Goal: Task Accomplishment & Management: Manage account settings

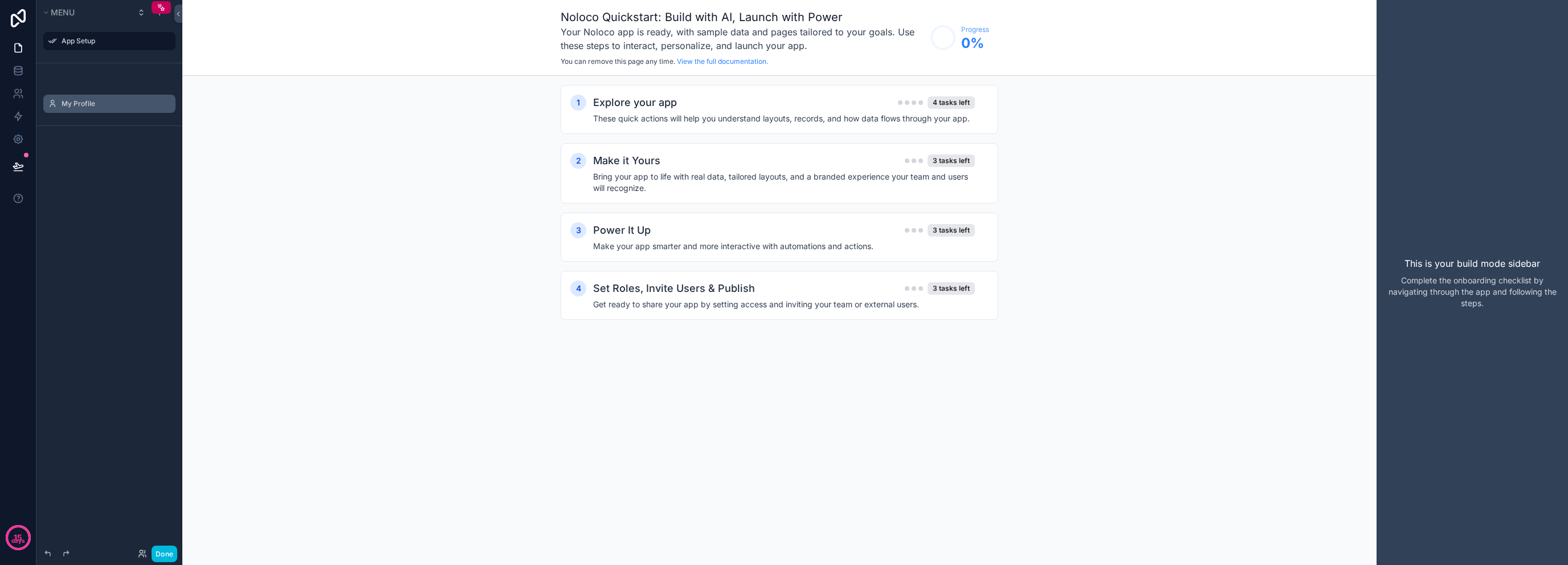
click at [108, 101] on label "My Profile" at bounding box center [115, 104] width 107 height 9
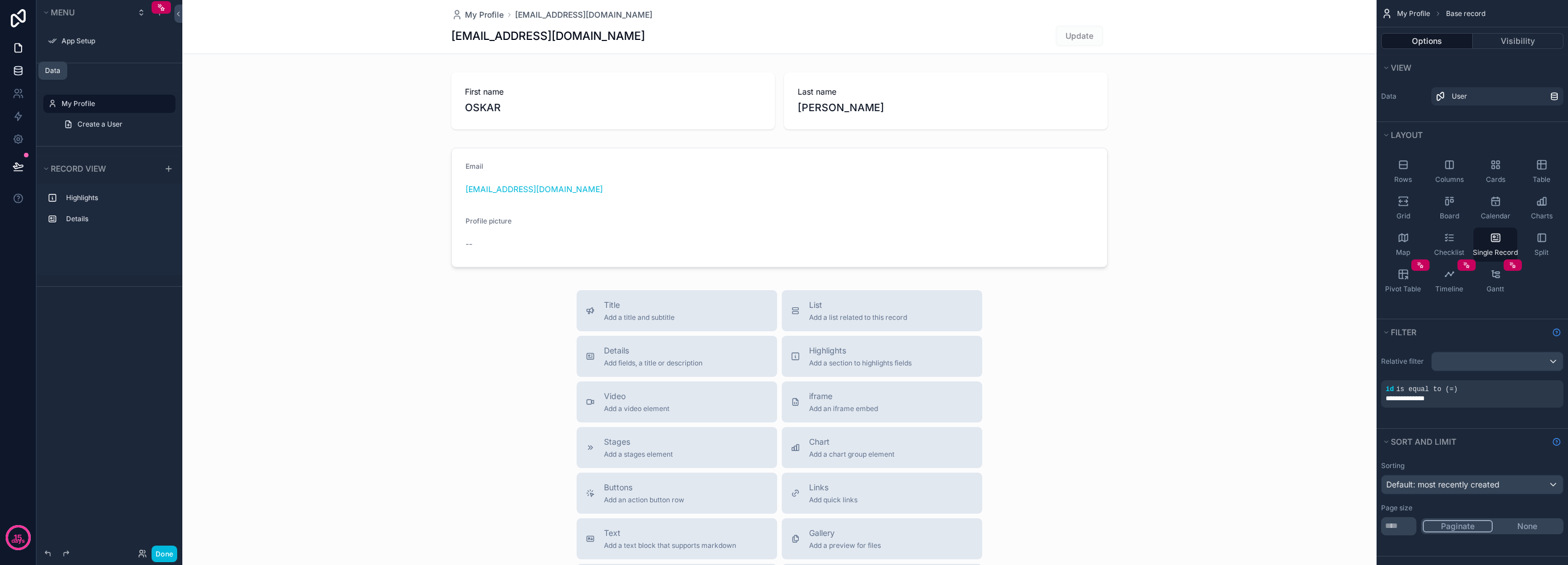
click at [13, 73] on icon at bounding box center [18, 70] width 11 height 11
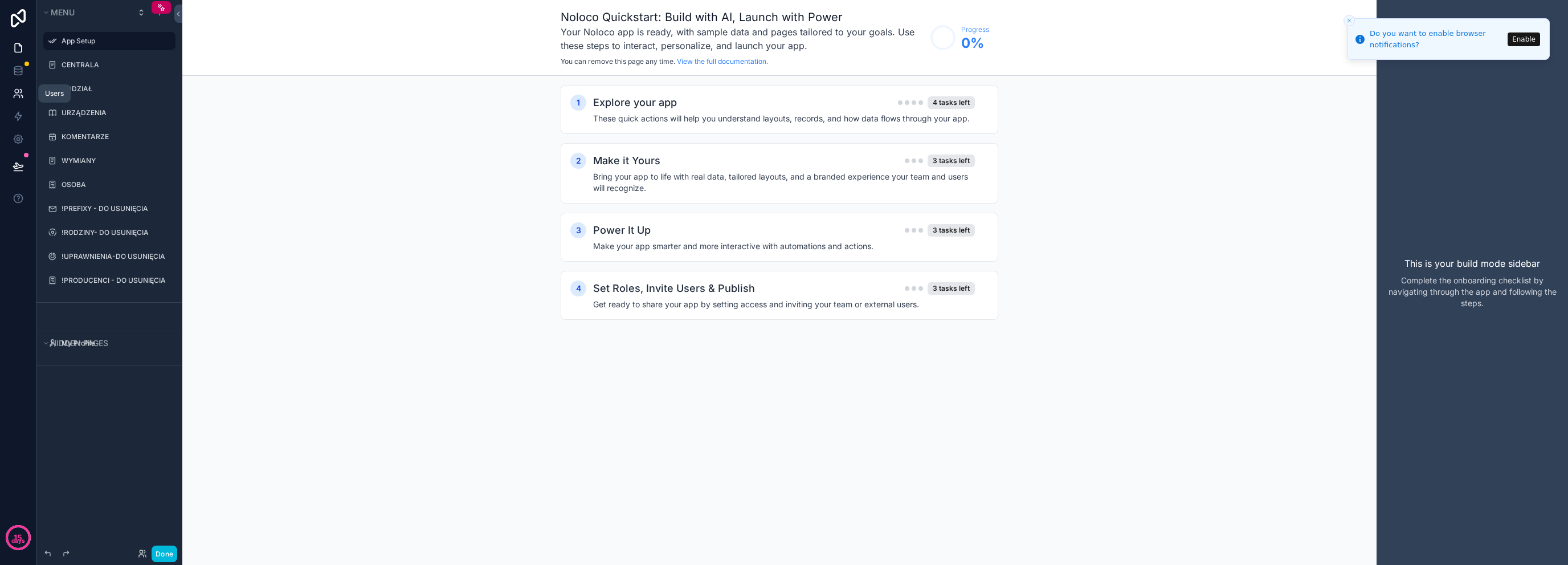
click at [21, 91] on icon at bounding box center [21, 91] width 1 height 4
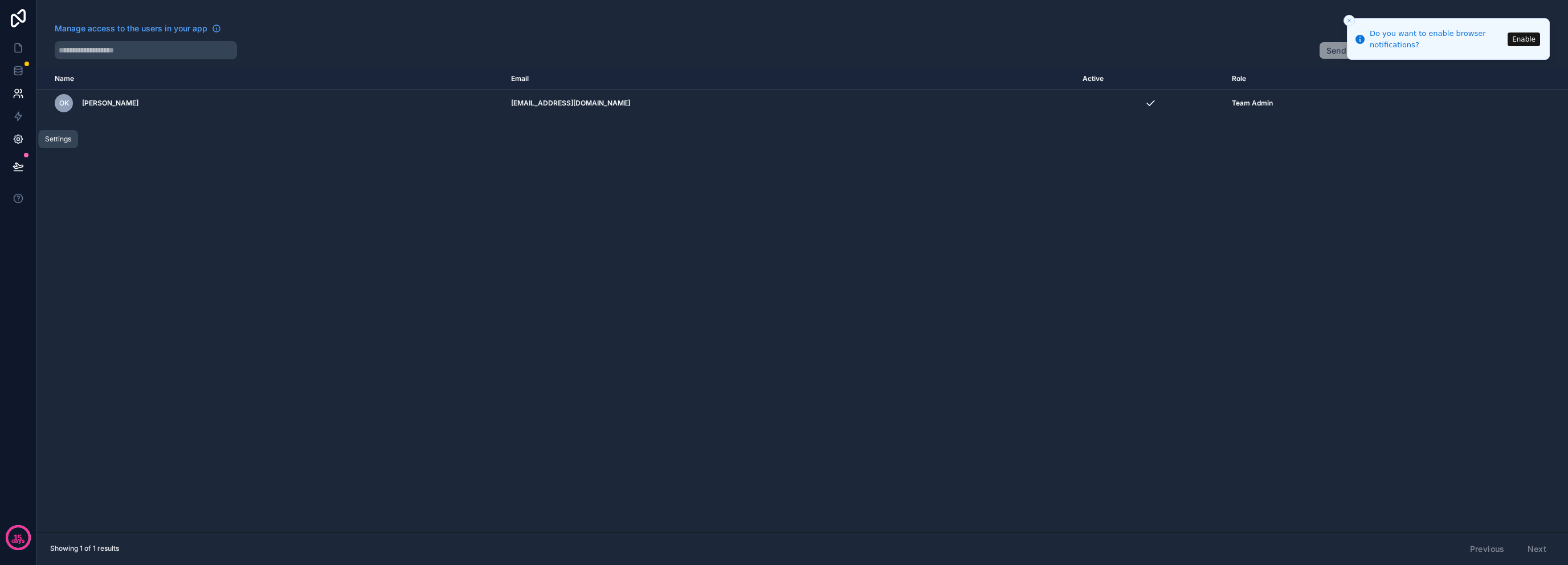
click at [19, 142] on icon at bounding box center [18, 138] width 11 height 11
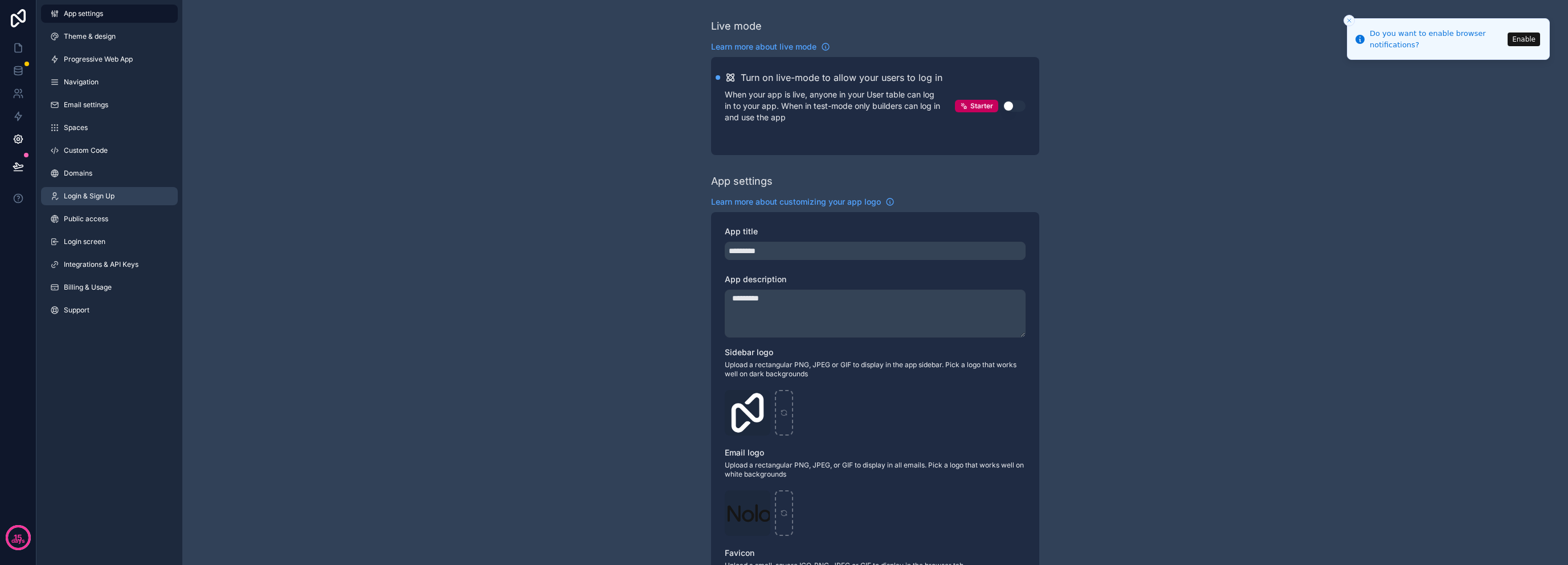
click at [114, 195] on span "Login & Sign Up" at bounding box center [89, 196] width 51 height 9
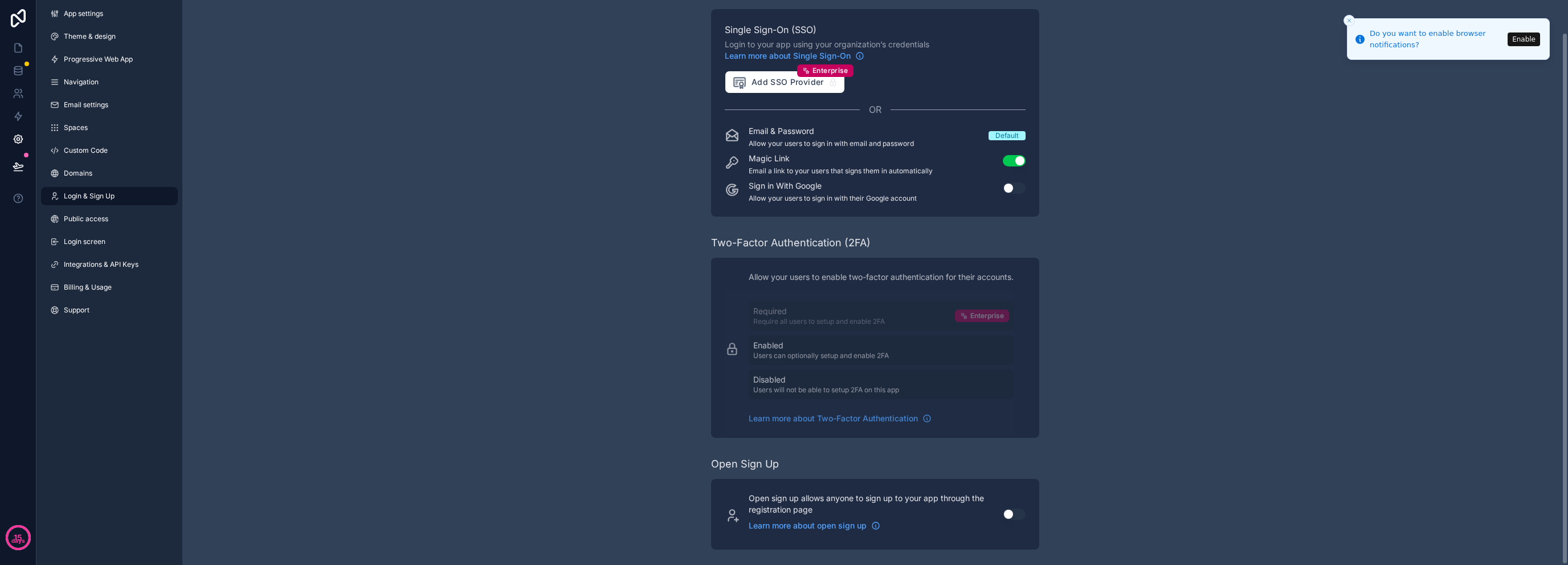
scroll to position [34, 0]
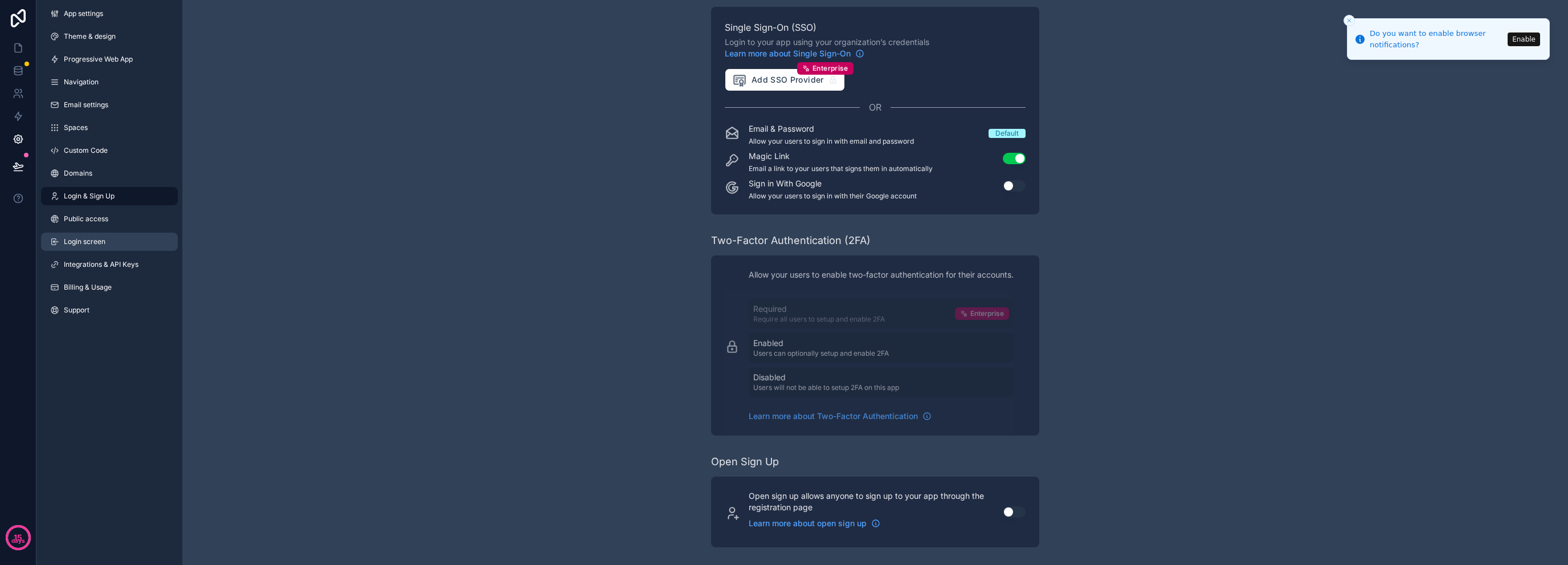
click at [137, 242] on link "Login screen" at bounding box center [109, 241] width 137 height 19
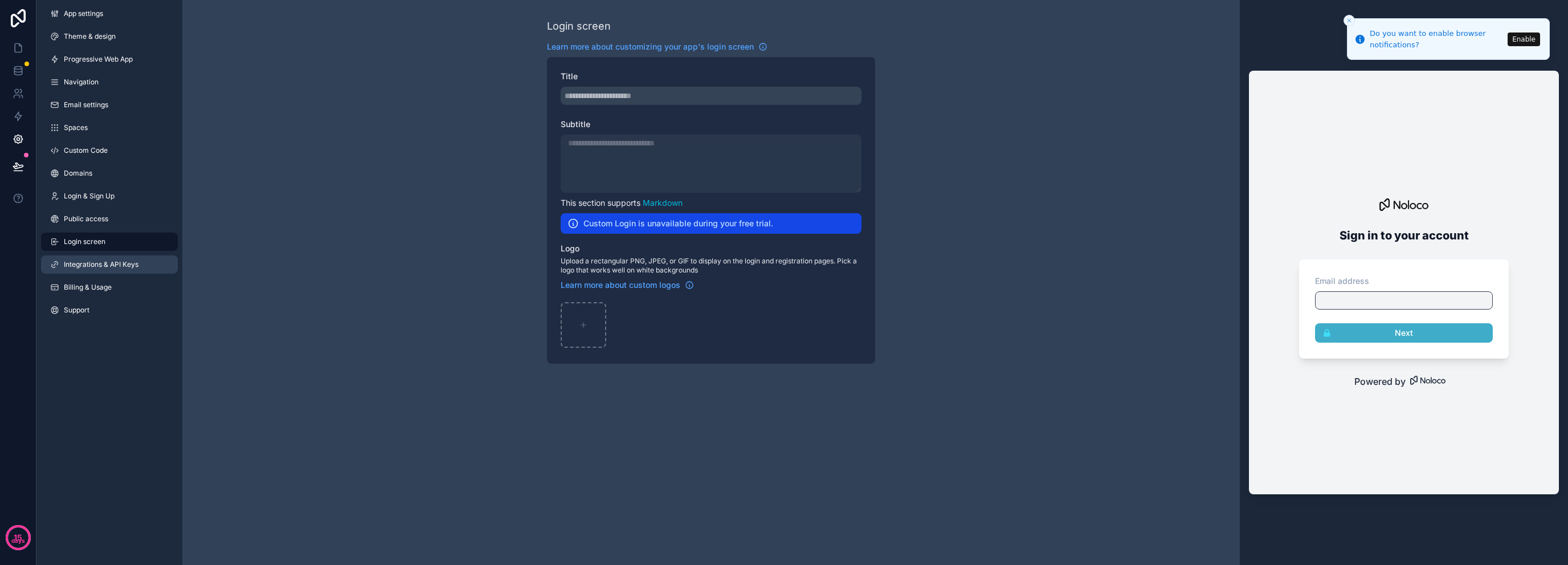
click at [133, 265] on span "Integrations & API Keys" at bounding box center [101, 264] width 75 height 9
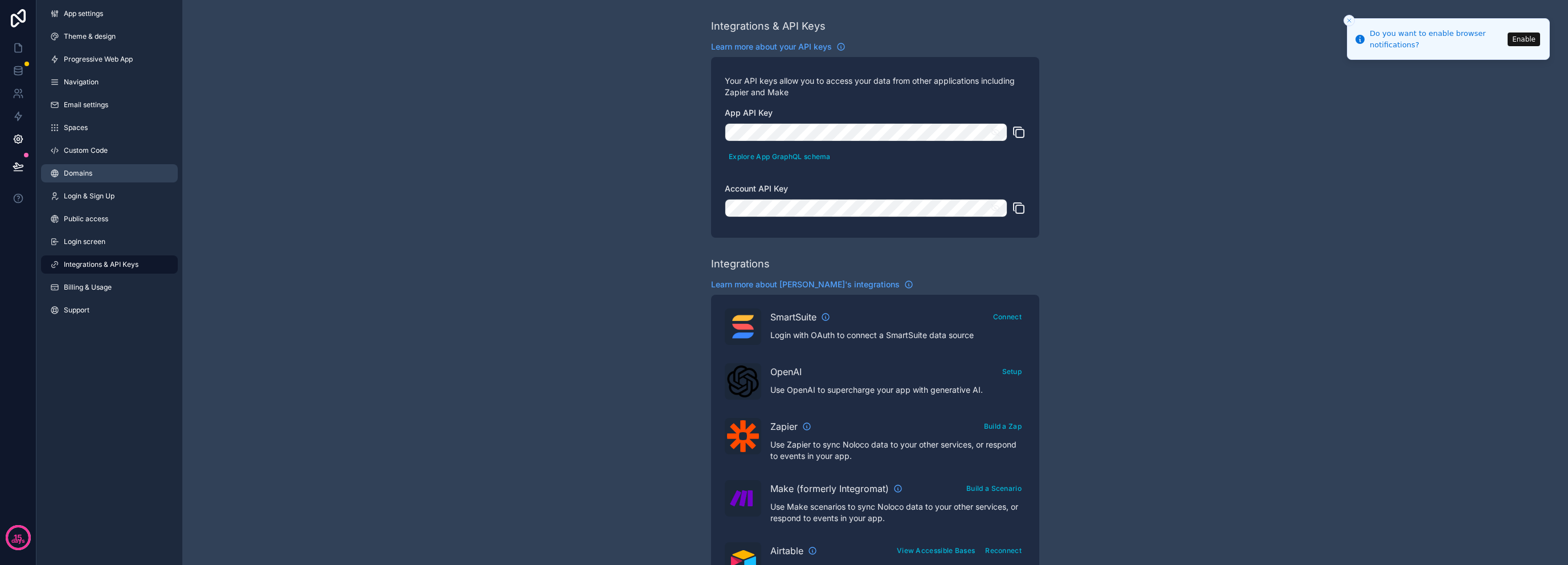
click at [96, 177] on link "Domains" at bounding box center [109, 173] width 137 height 19
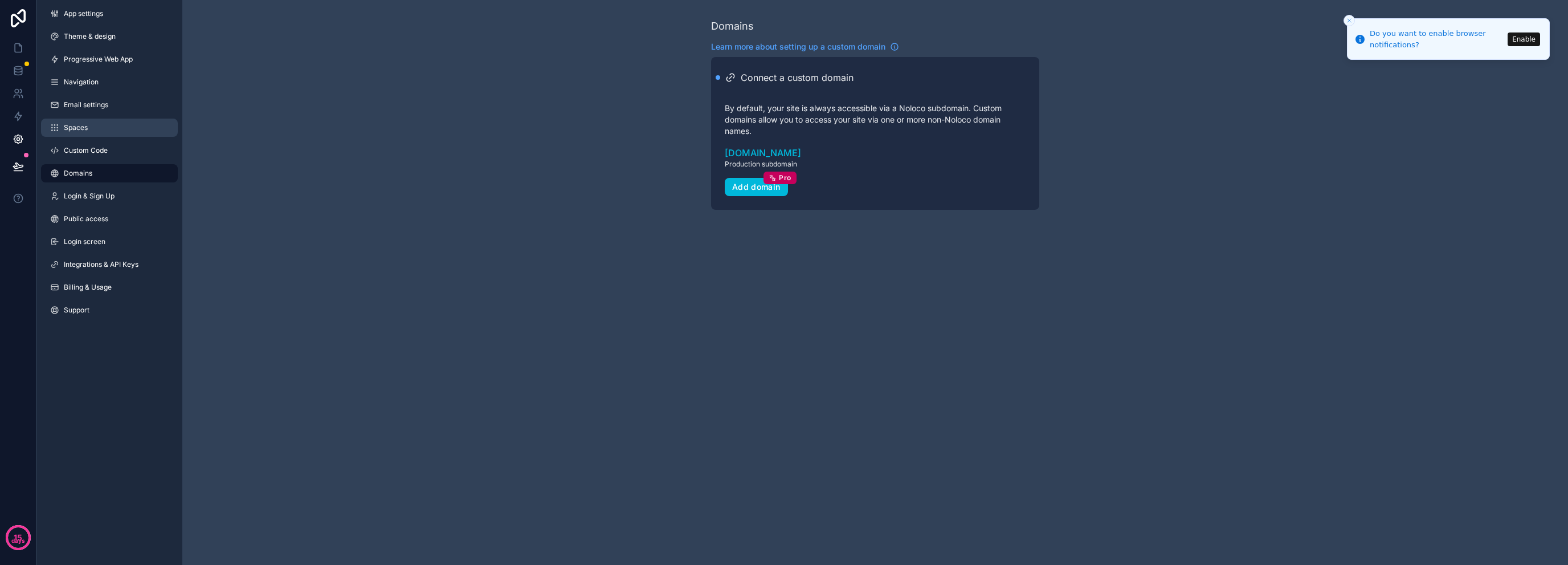
click at [100, 129] on link "Spaces" at bounding box center [109, 127] width 137 height 19
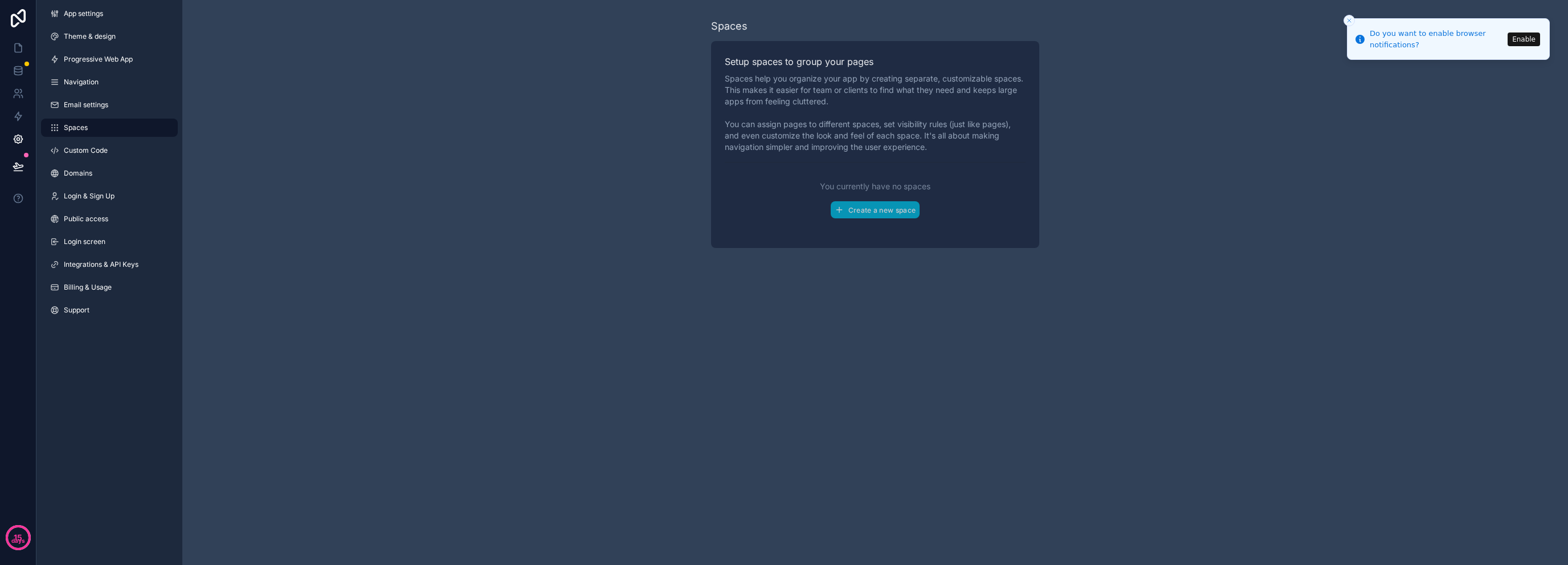
click at [100, 92] on div "App settings Theme & design Progressive Web App Navigation Email settings Space…" at bounding box center [109, 164] width 146 height 328
click at [103, 78] on link "Navigation" at bounding box center [109, 82] width 137 height 19
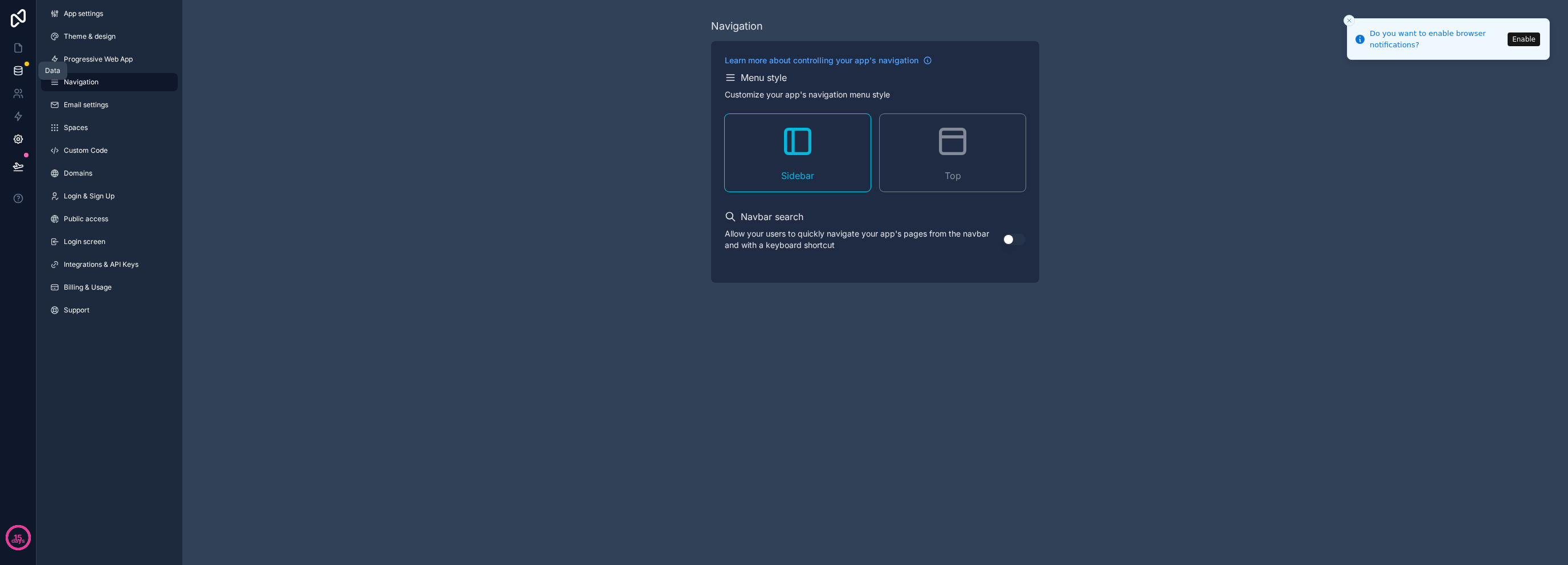
click at [21, 70] on icon at bounding box center [18, 73] width 7 height 4
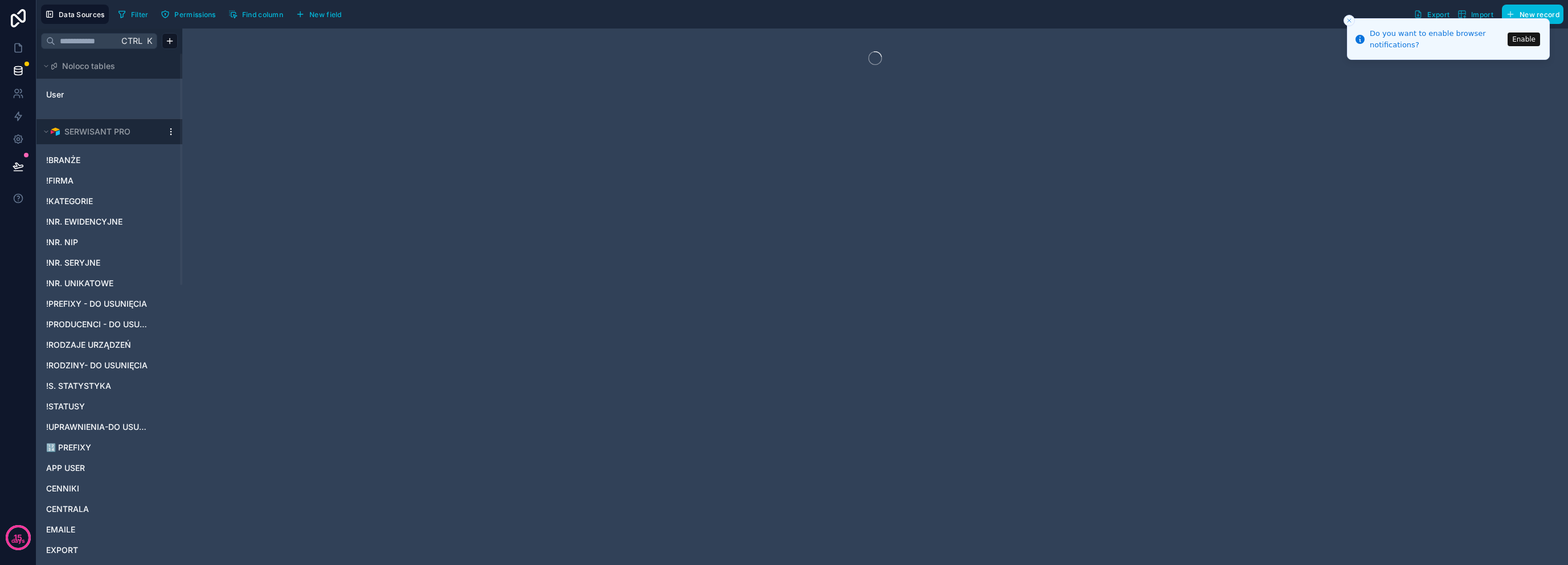
click at [1490, 93] on div at bounding box center [875, 296] width 1386 height 536
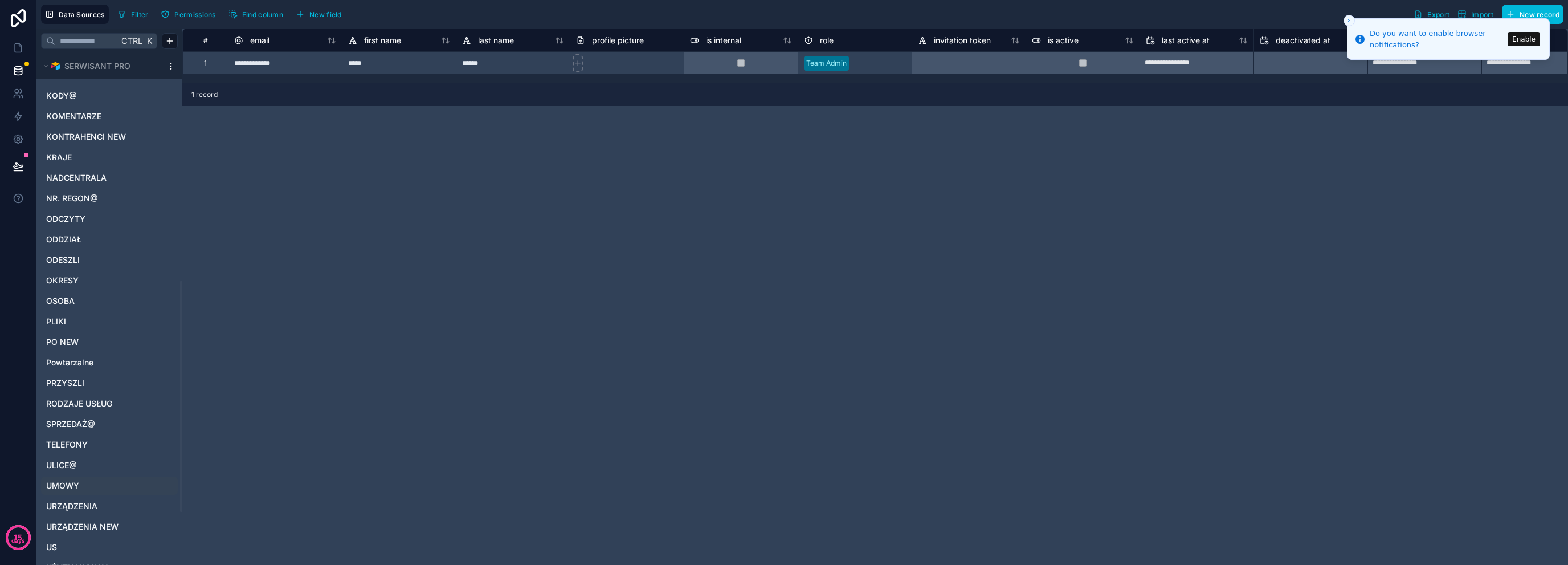
scroll to position [621, 0]
click at [21, 73] on icon at bounding box center [18, 70] width 11 height 11
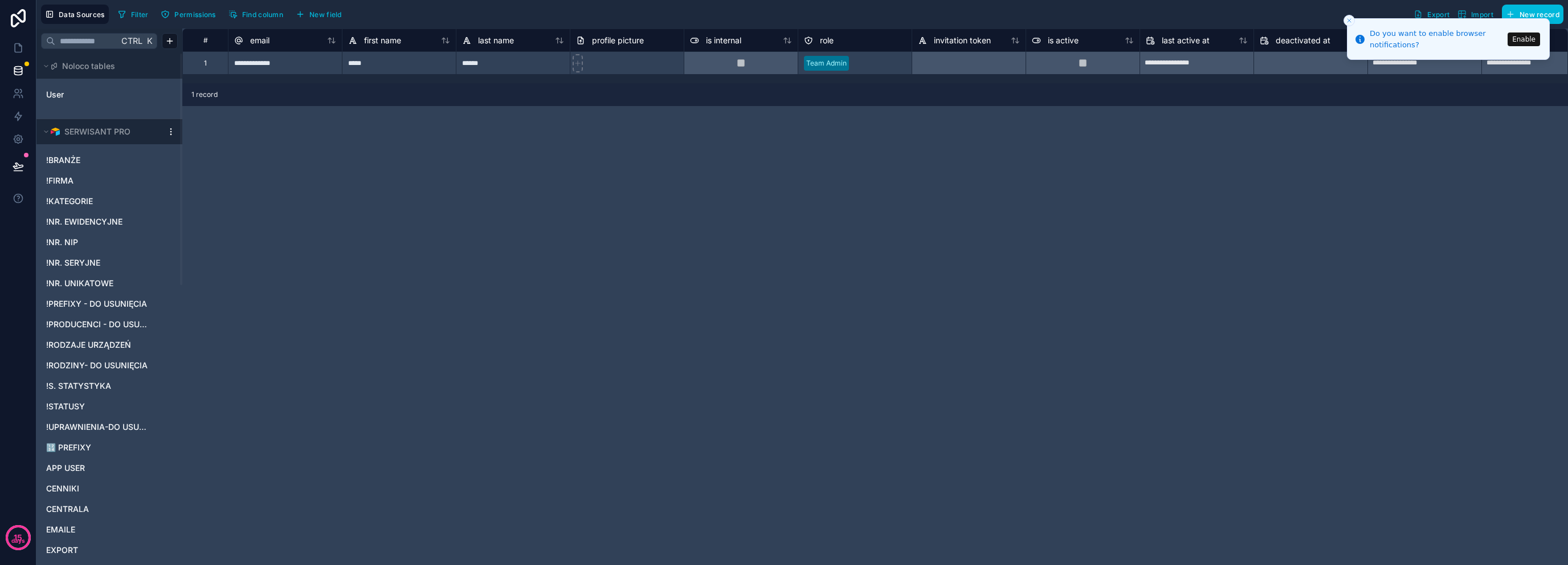
click at [202, 13] on span "Permissions" at bounding box center [195, 15] width 41 height 9
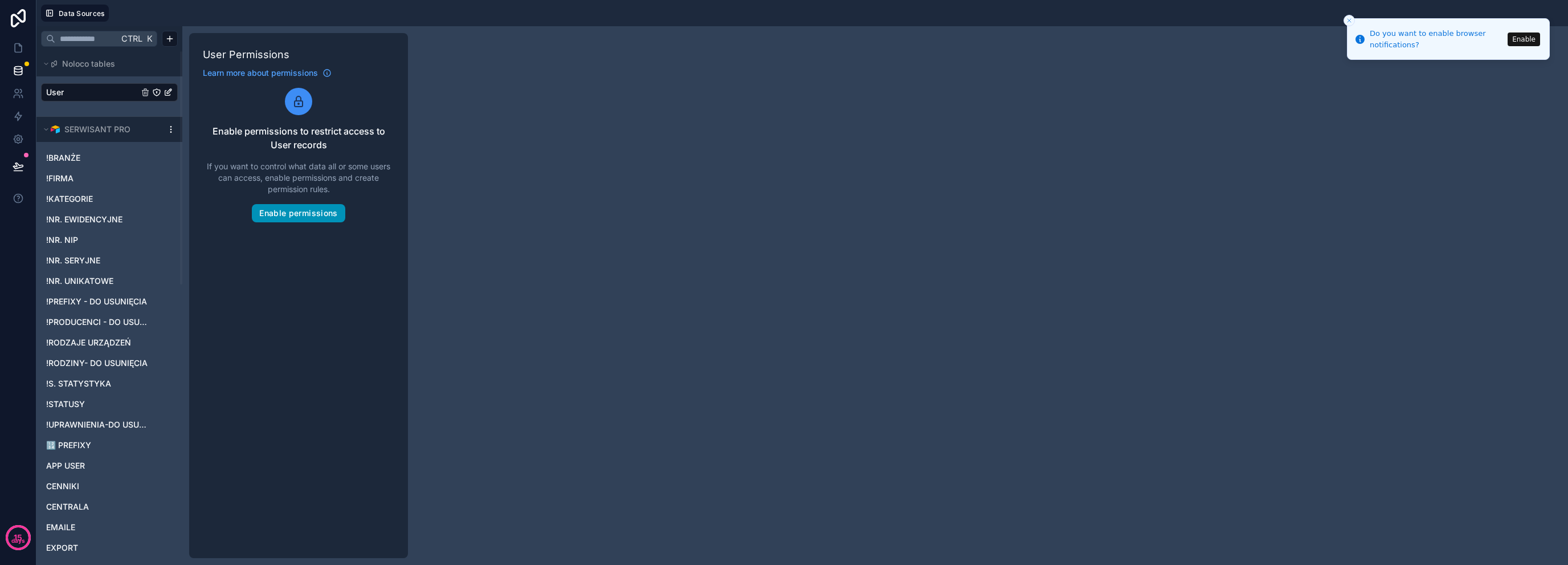
click at [332, 214] on button "Enable permissions" at bounding box center [298, 213] width 93 height 19
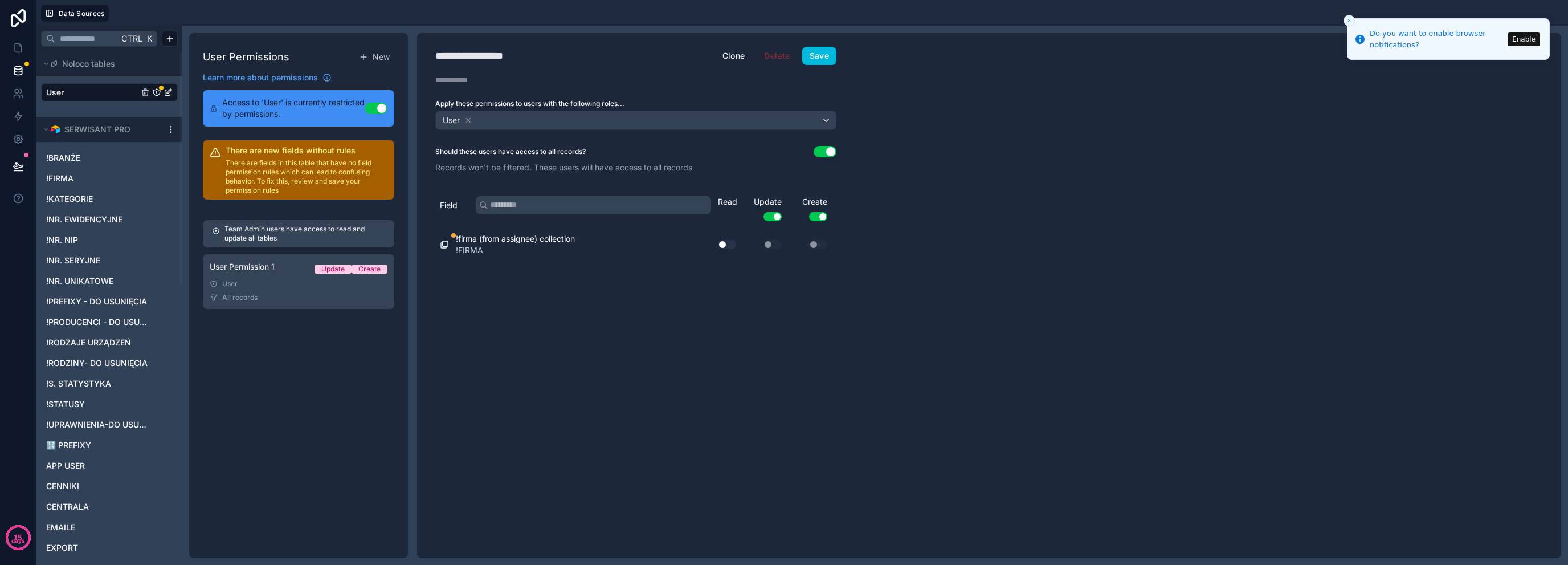
click at [989, 78] on div "**********" at bounding box center [988, 295] width 1144 height 525
click at [1246, 174] on div "**********" at bounding box center [988, 295] width 1144 height 525
click at [1350, 18] on icon "Close toast" at bounding box center [1349, 20] width 7 height 7
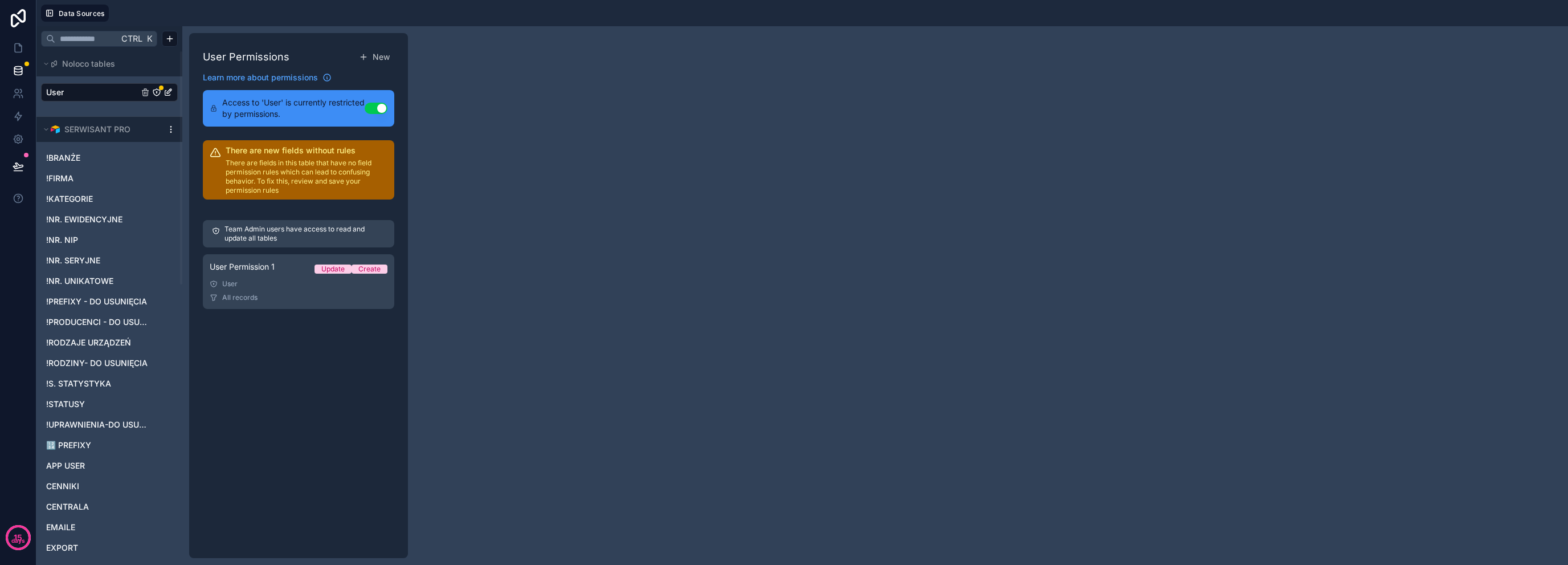
drag, startPoint x: 292, startPoint y: 338, endPoint x: 295, endPoint y: 332, distance: 6.7
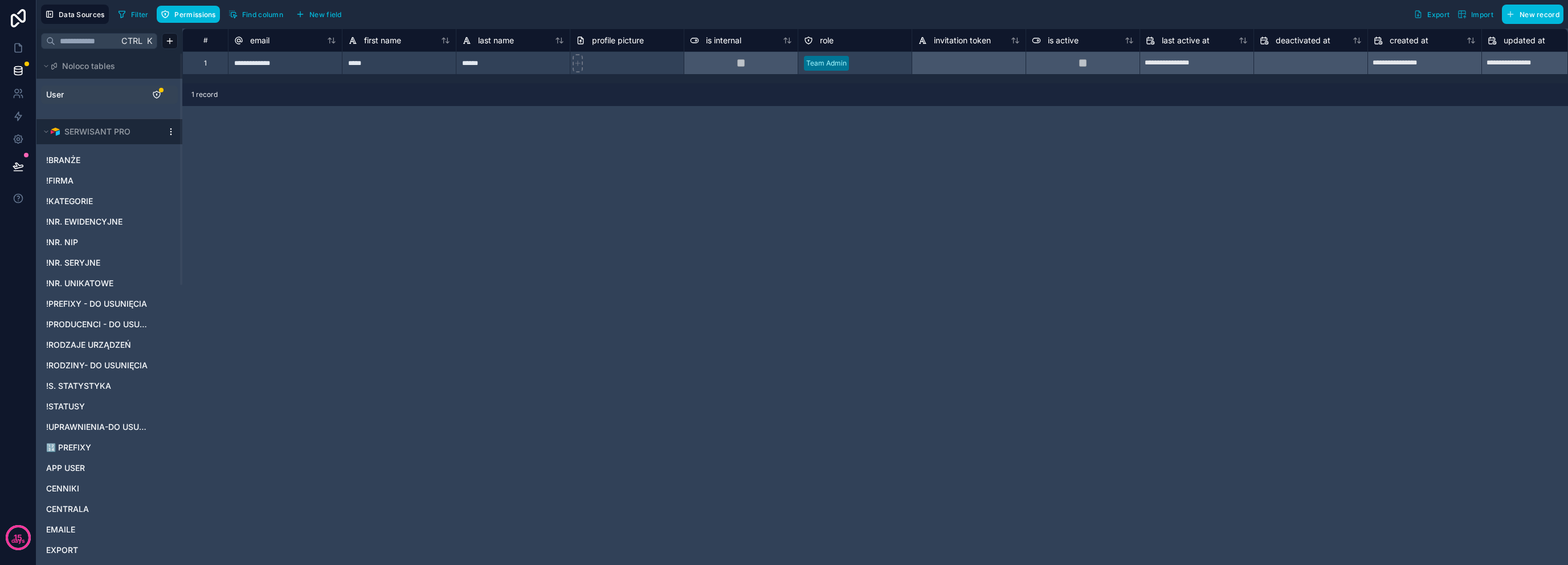
click at [167, 95] on icon "User" at bounding box center [170, 93] width 4 height 4
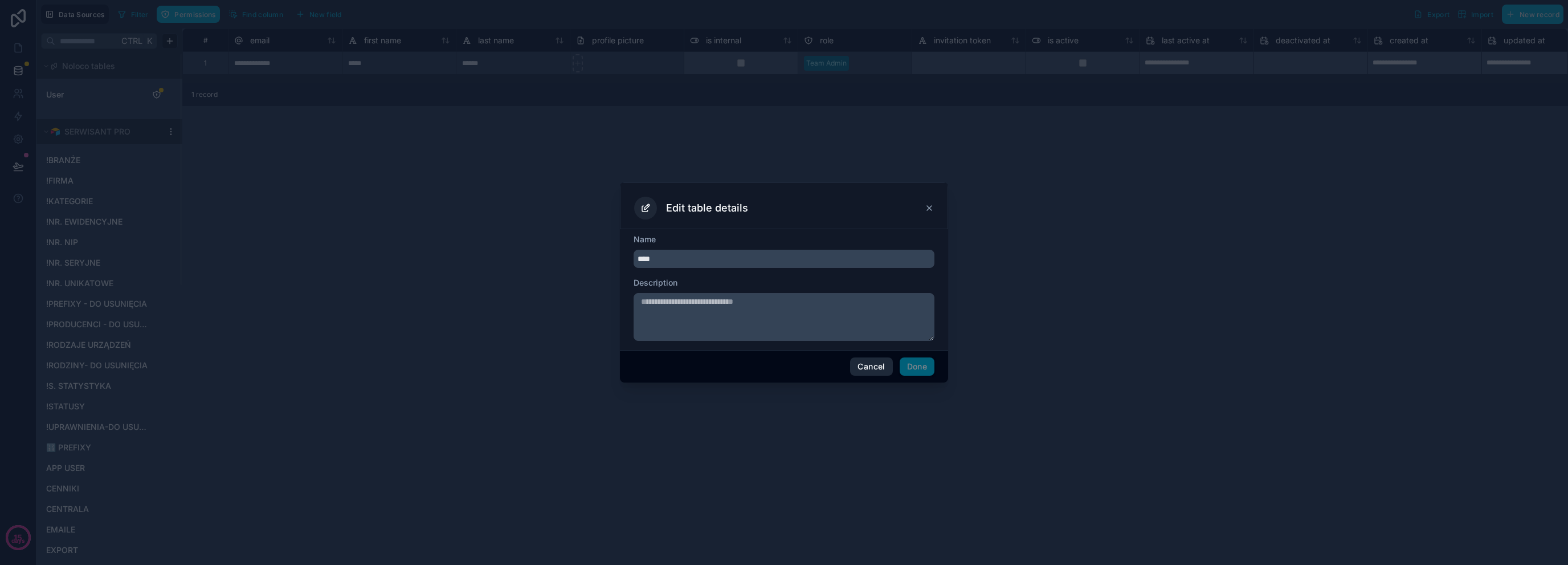
click at [868, 365] on button "Cancel" at bounding box center [871, 367] width 42 height 19
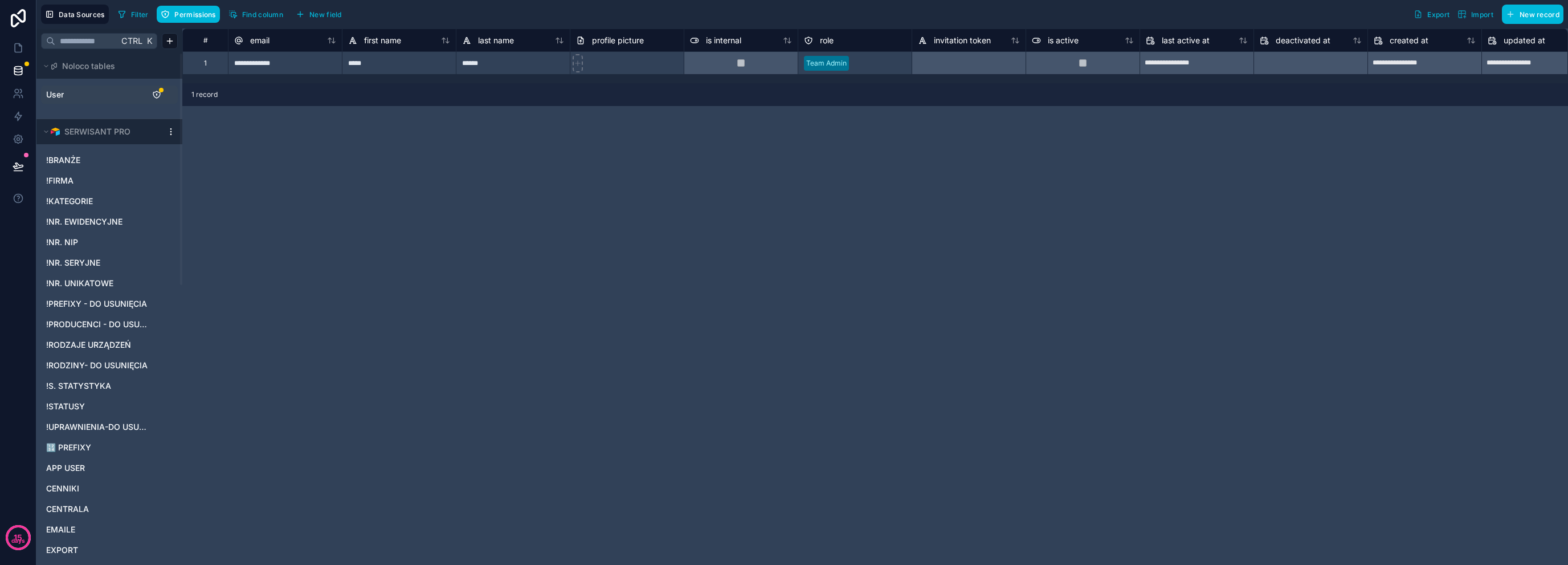
click at [157, 93] on icon "User" at bounding box center [157, 95] width 9 height 9
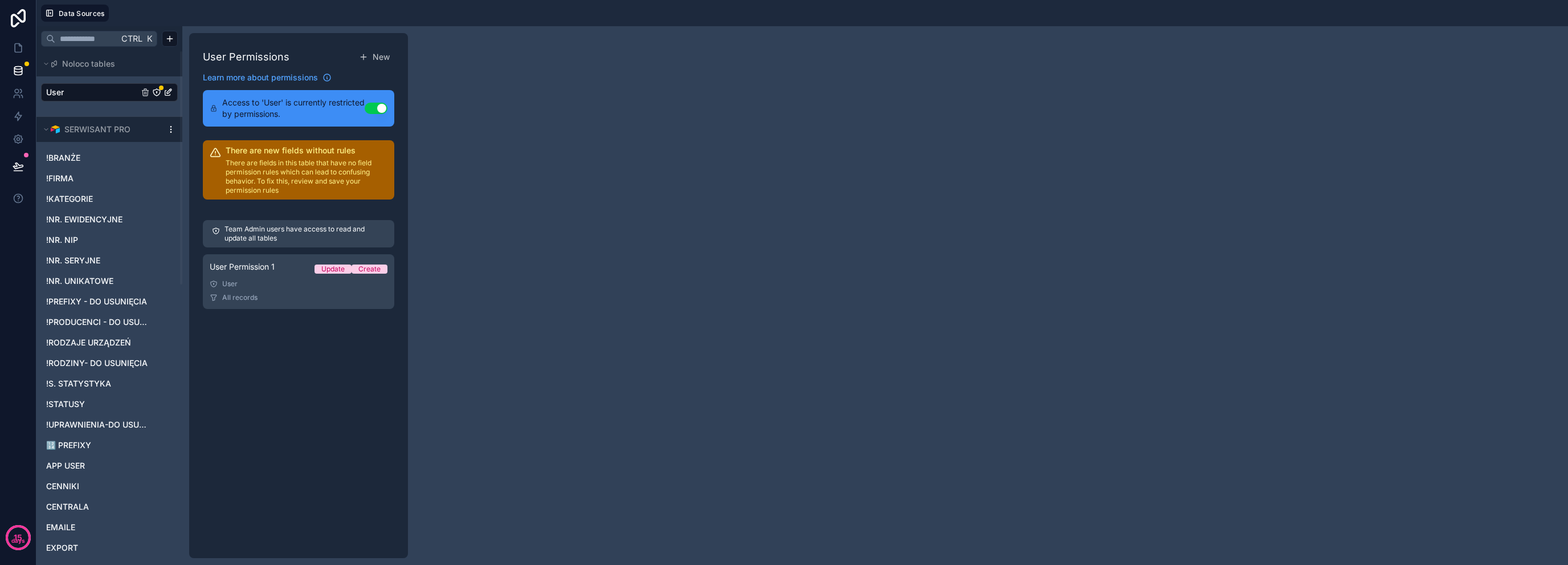
drag, startPoint x: 157, startPoint y: 88, endPoint x: 140, endPoint y: 89, distance: 17.0
click at [140, 89] on div "User" at bounding box center [109, 92] width 137 height 19
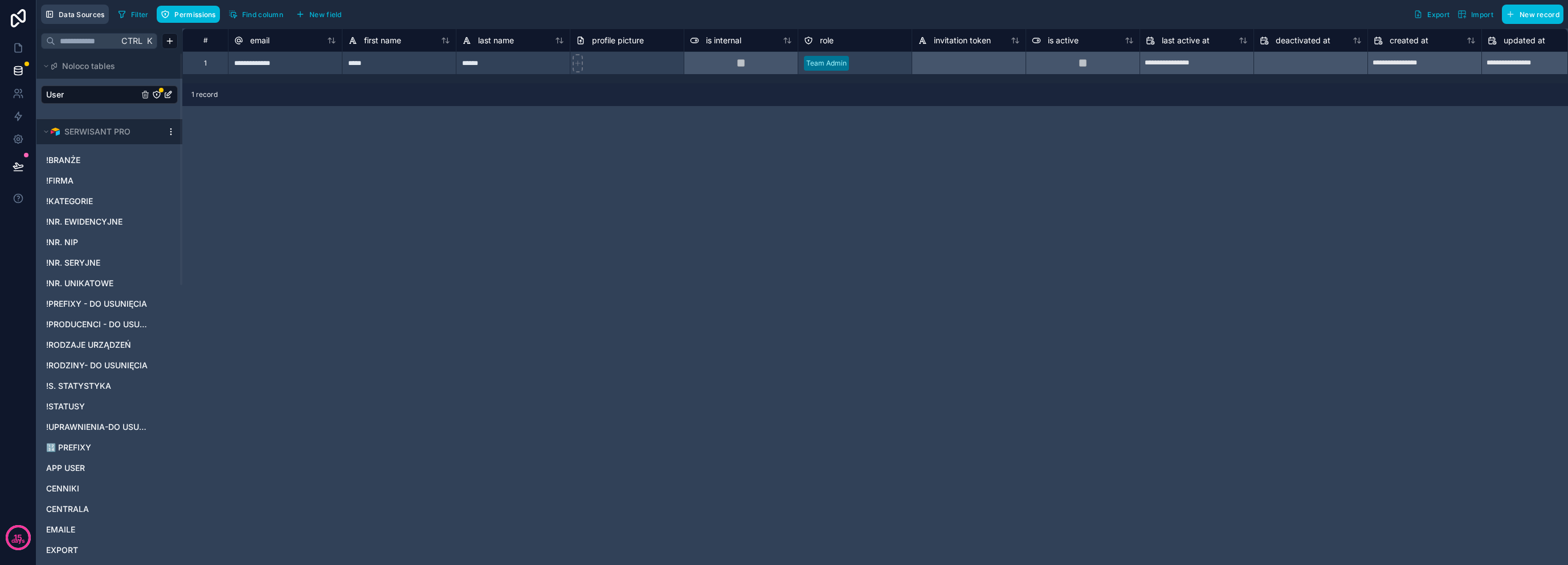
click at [93, 11] on span "Data Sources" at bounding box center [81, 15] width 46 height 9
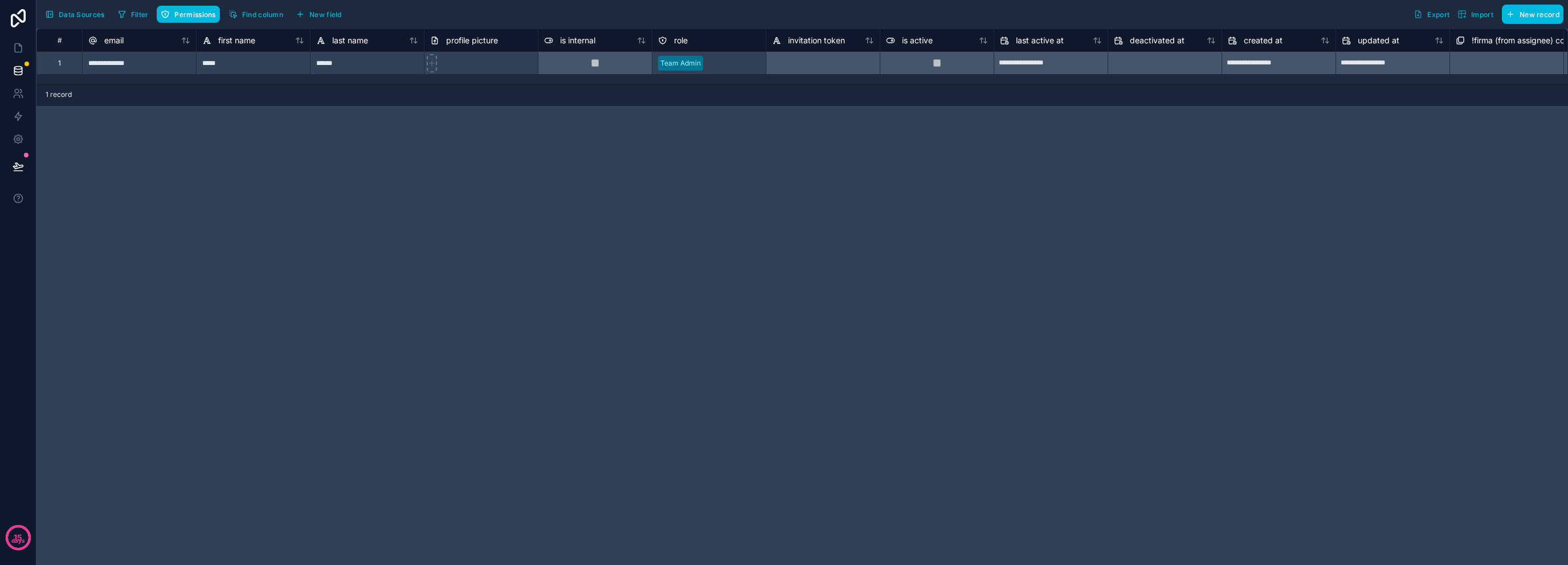
click at [94, 15] on span "Data Sources" at bounding box center [81, 15] width 46 height 9
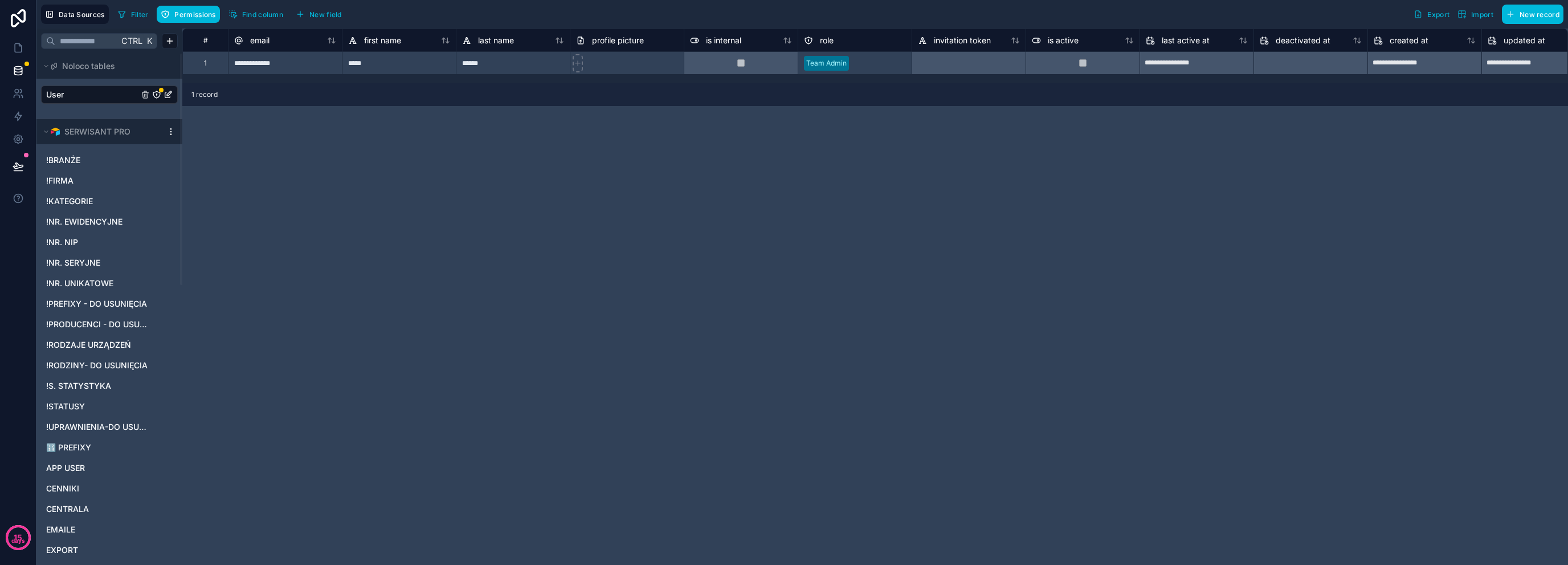
click at [165, 133] on div at bounding box center [171, 132] width 13 height 9
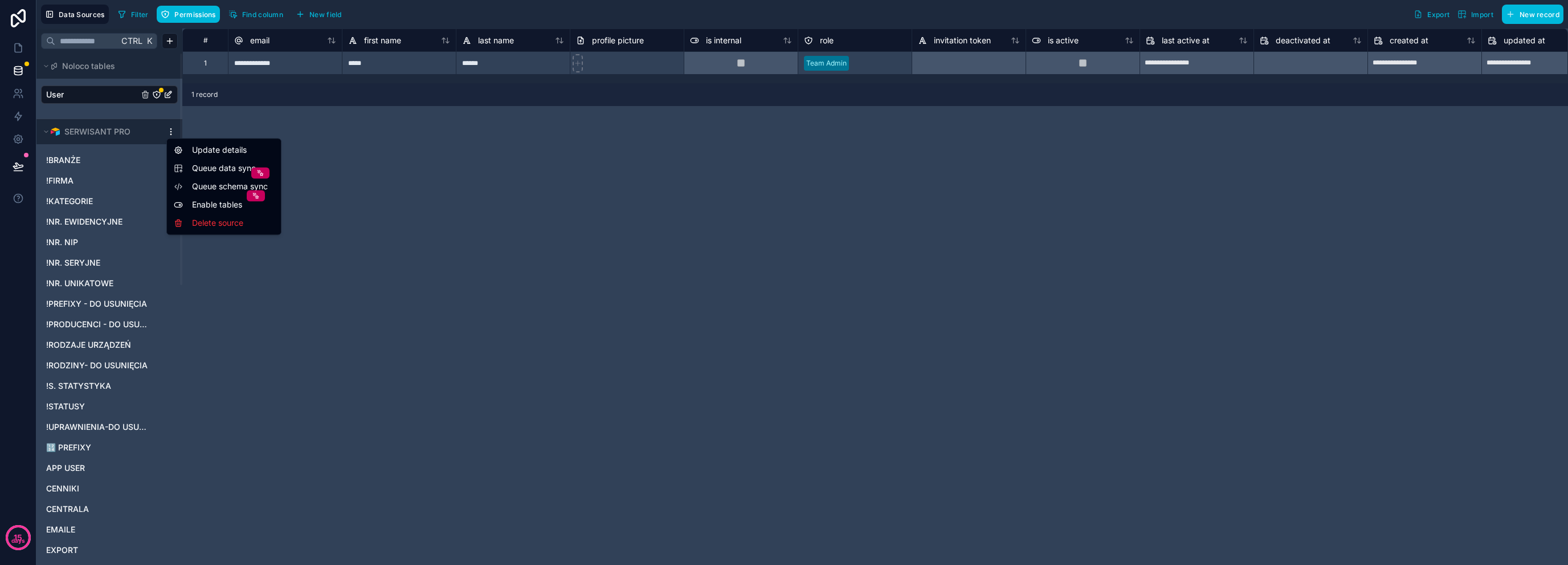
click at [170, 130] on html "**********" at bounding box center [784, 282] width 1568 height 565
click at [236, 185] on span "Queue schema sync" at bounding box center [232, 186] width 82 height 11
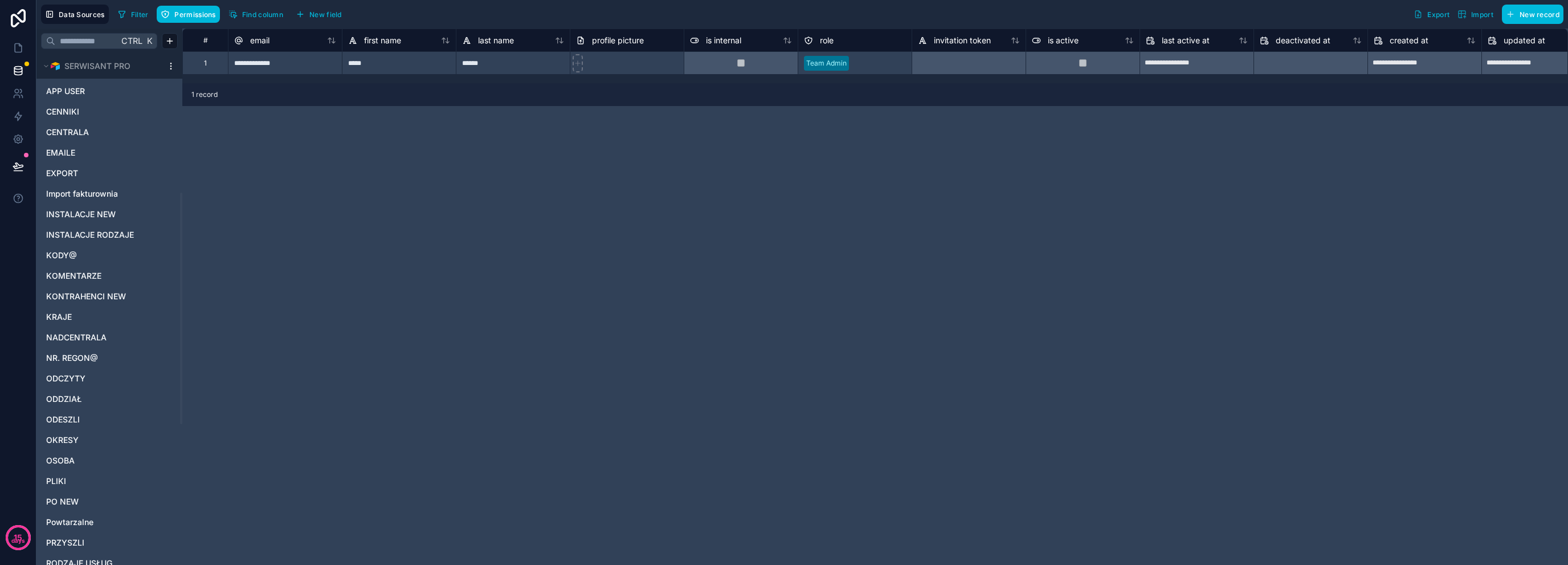
scroll to position [621, 0]
click at [118, 487] on link "UŻYTKOWNICY" at bounding box center [98, 482] width 104 height 11
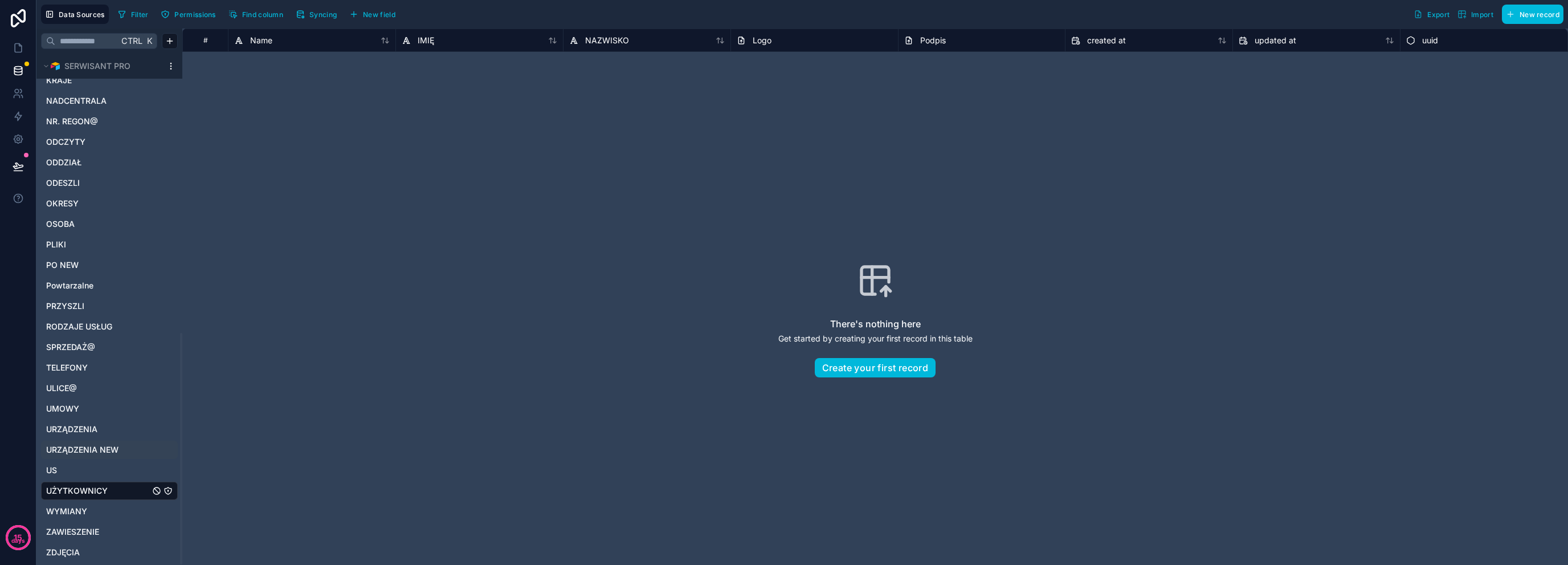
scroll to position [621, 0]
drag, startPoint x: 100, startPoint y: 478, endPoint x: 182, endPoint y: 496, distance: 84.0
click at [182, 496] on div "There's nothing here Get started by creating your first record in this table Cr…" at bounding box center [875, 320] width 1386 height 536
click at [13, 19] on icon at bounding box center [19, 18] width 15 height 19
